Goal: Task Accomplishment & Management: Complete application form

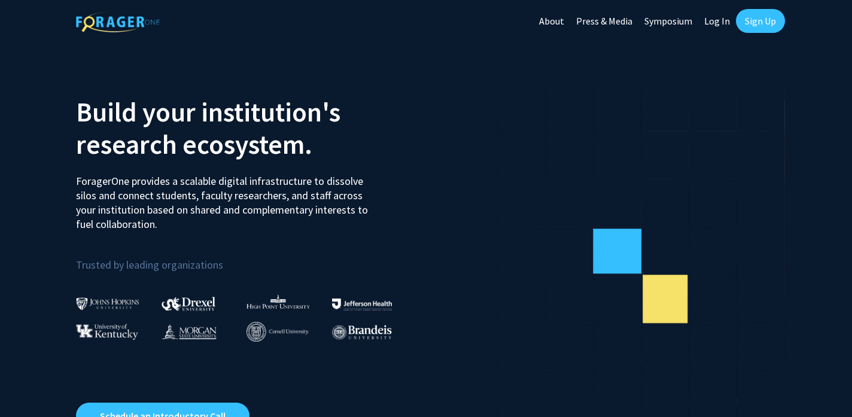
click at [767, 29] on link "Sign Up" at bounding box center [760, 21] width 49 height 24
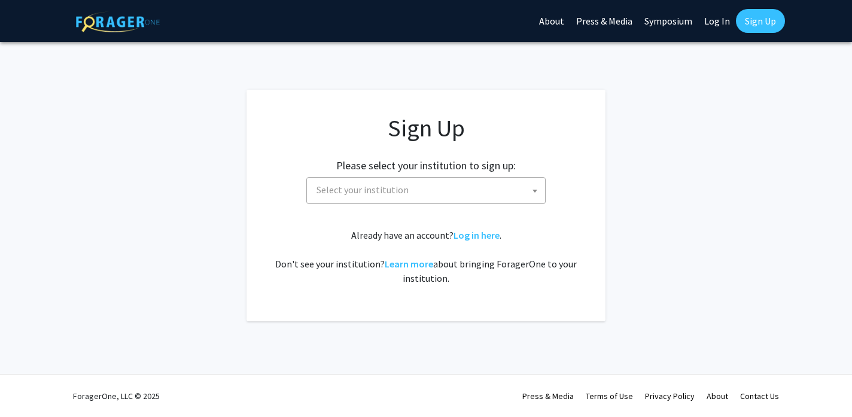
click at [535, 181] on span at bounding box center [535, 191] width 12 height 26
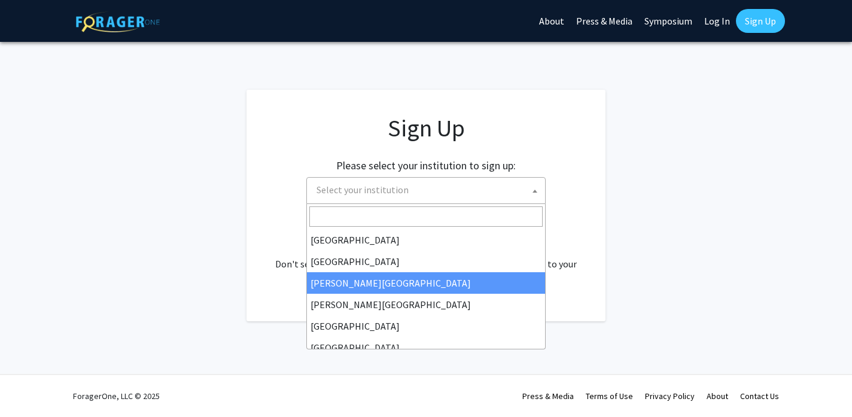
select select "5"
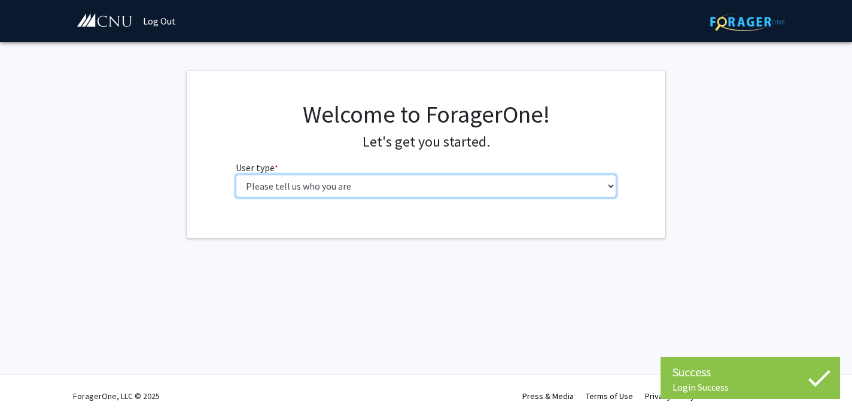
click at [509, 183] on select "Please tell us who you are Undergraduate Student Master's Student Doctoral Cand…" at bounding box center [426, 186] width 381 height 23
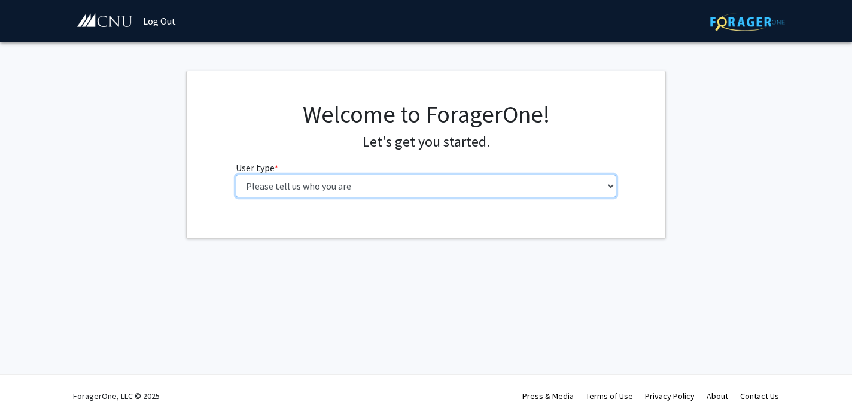
click at [384, 181] on select "Please tell us who you are Undergraduate Student Master's Student Doctoral Cand…" at bounding box center [426, 186] width 381 height 23
select select "1: undergrad"
click at [236, 175] on select "Please tell us who you are Undergraduate Student Master's Student Doctoral Cand…" at bounding box center [426, 186] width 381 height 23
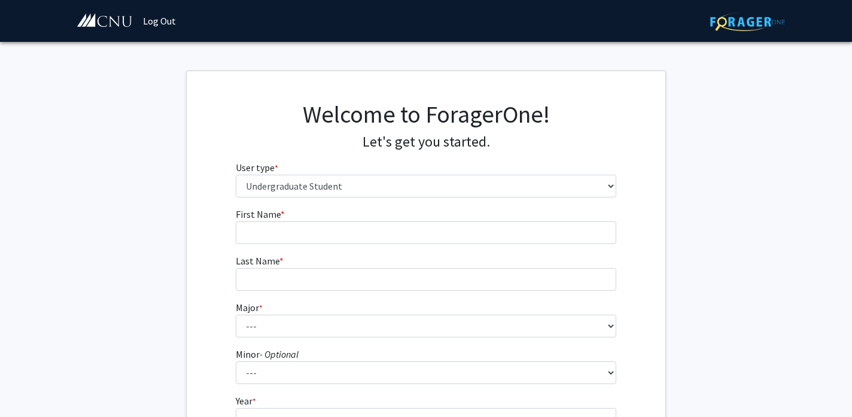
click at [355, 220] on fg-input "First Name * required" at bounding box center [426, 225] width 381 height 37
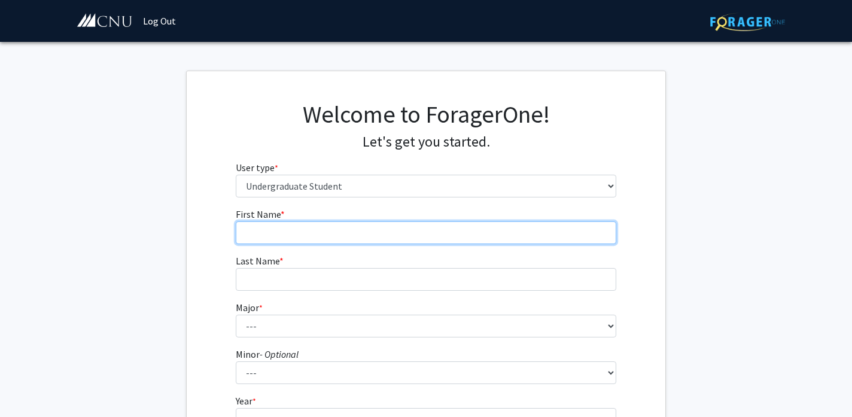
click at [335, 236] on input "First Name * required" at bounding box center [426, 232] width 381 height 23
type input "Rodney"
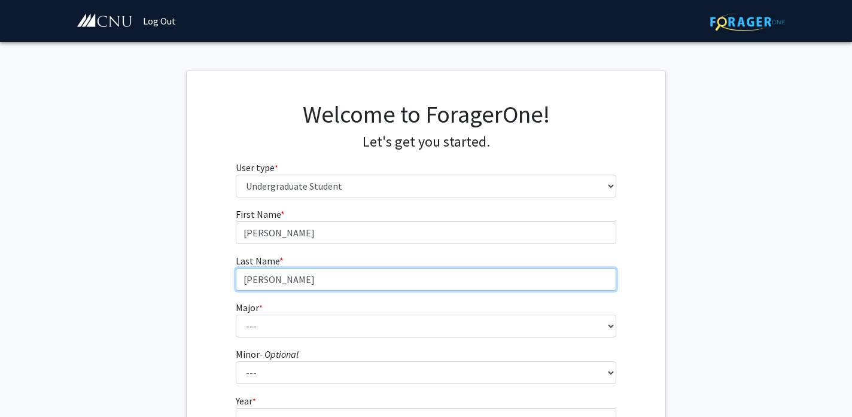
type input "Simpson"
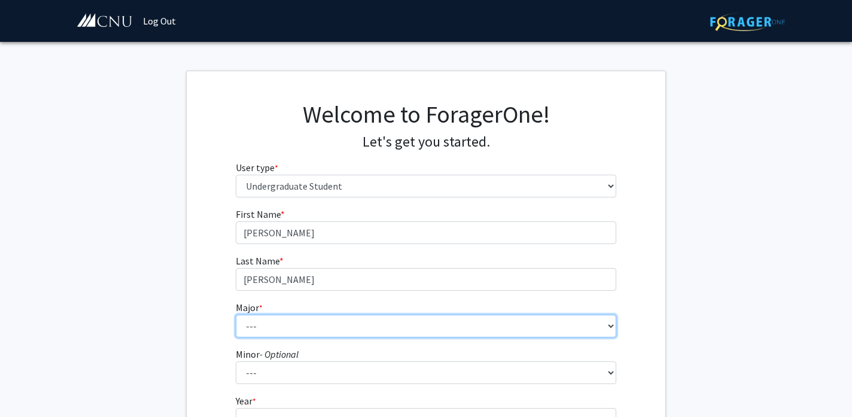
select select "31: 642"
click at [236, 315] on select "--- Accounting Applied Physics Art History Biochemistry Biology Chemistry Class…" at bounding box center [426, 326] width 381 height 23
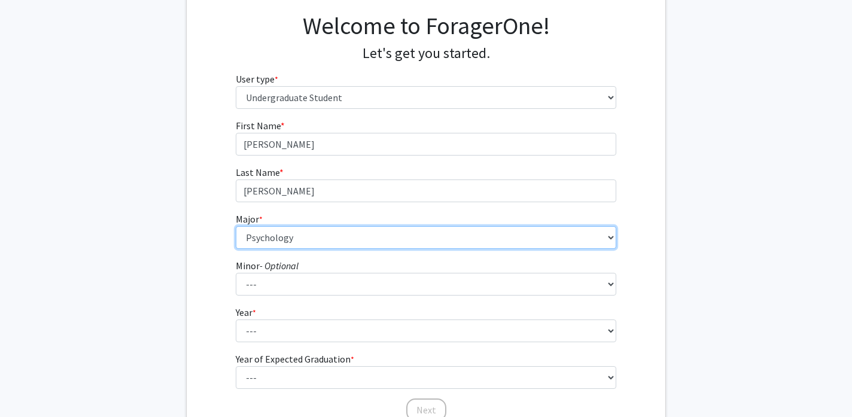
scroll to position [93, 0]
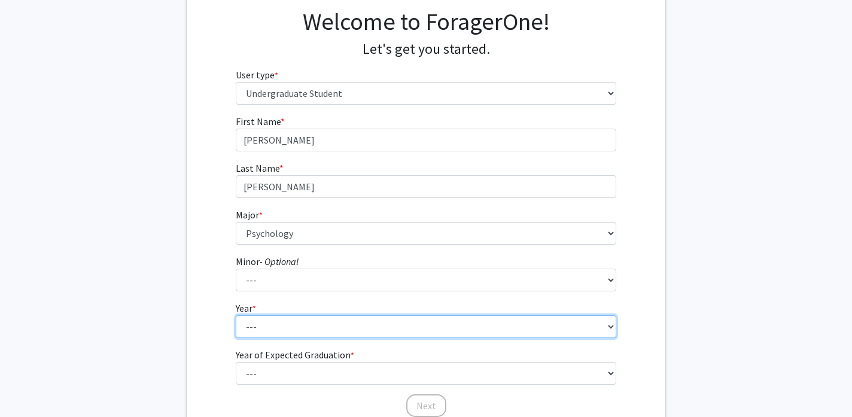
click at [296, 332] on select "--- First-year Sophomore Junior Senior Postbaccalaureate Certificate" at bounding box center [426, 326] width 381 height 23
select select "2: sophomore"
click at [236, 315] on select "--- First-year Sophomore Junior Senior Postbaccalaureate Certificate" at bounding box center [426, 326] width 381 height 23
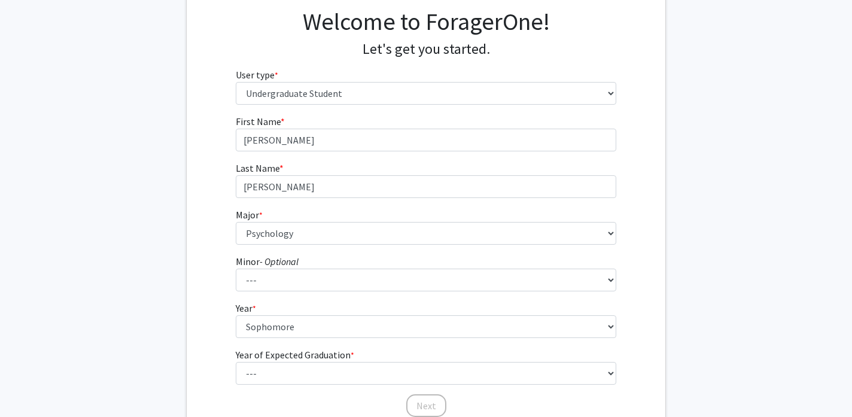
click at [225, 342] on div "First Name * required Rodney Last Name * required Simpson Major * required --- …" at bounding box center [426, 266] width 479 height 304
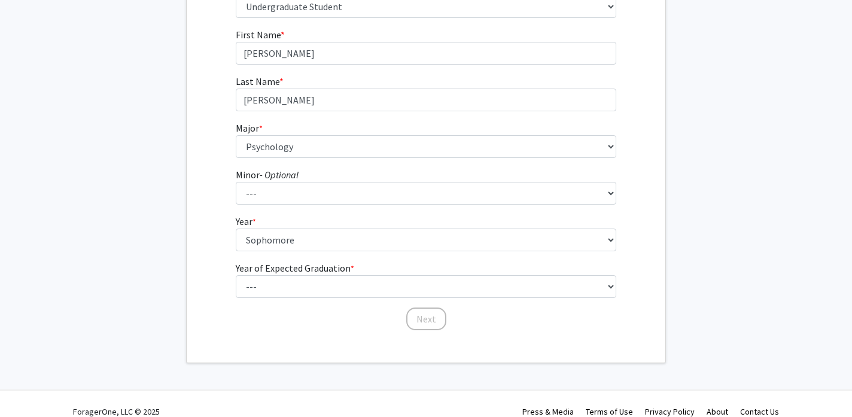
scroll to position [187, 0]
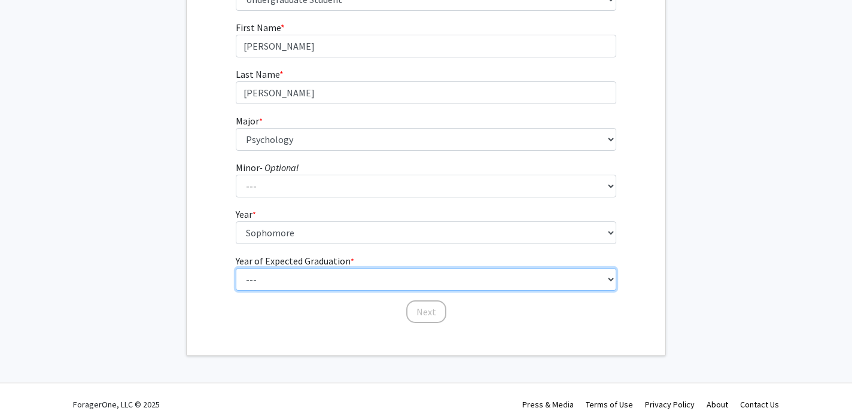
click at [270, 283] on select "--- 2025 2026 2027 2028 2029 2030 2031 2032 2033 2034" at bounding box center [426, 279] width 381 height 23
select select "4: 2028"
click at [236, 268] on select "--- 2025 2026 2027 2028 2029 2030 2031 2032 2033 2034" at bounding box center [426, 279] width 381 height 23
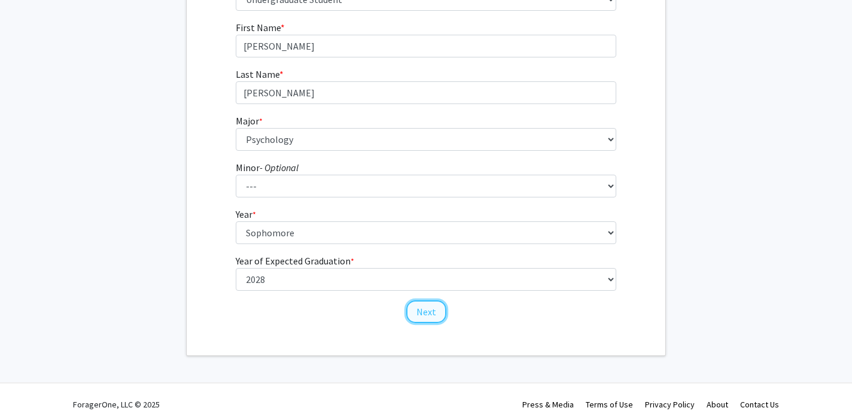
click at [423, 313] on button "Next" at bounding box center [426, 311] width 40 height 23
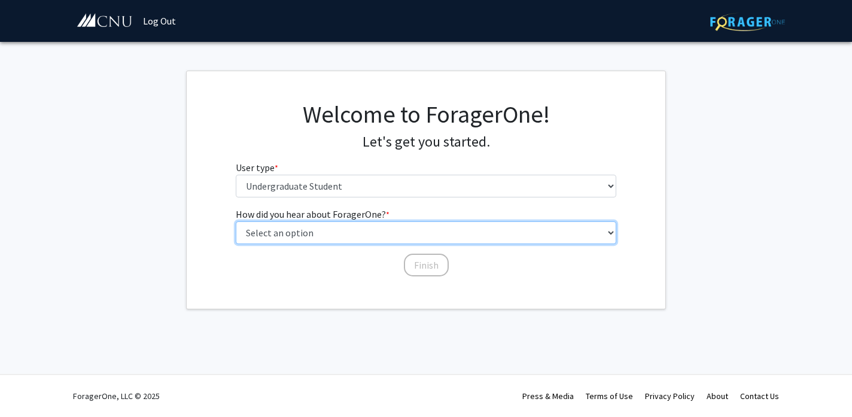
click at [369, 229] on select "Select an option Peer/student recommendation Faculty/staff recommendation Unive…" at bounding box center [426, 232] width 381 height 23
select select "4: university_email"
click at [236, 221] on select "Select an option Peer/student recommendation Faculty/staff recommendation Unive…" at bounding box center [426, 232] width 381 height 23
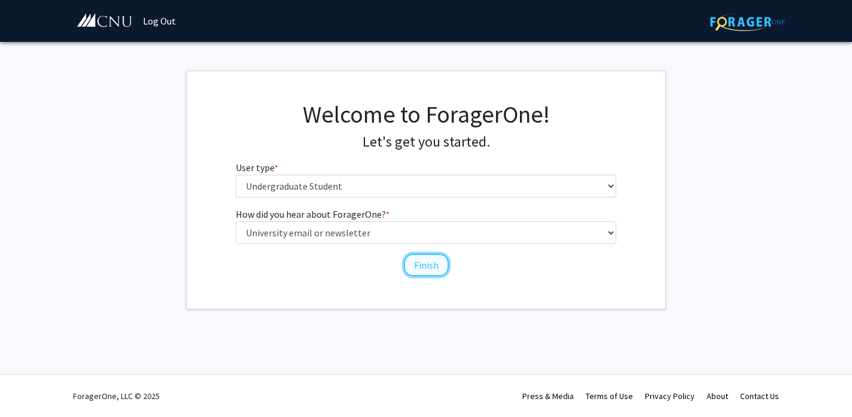
click at [423, 269] on button "Finish" at bounding box center [426, 265] width 45 height 23
